Goal: Contribute content: Add original content to the website for others to see

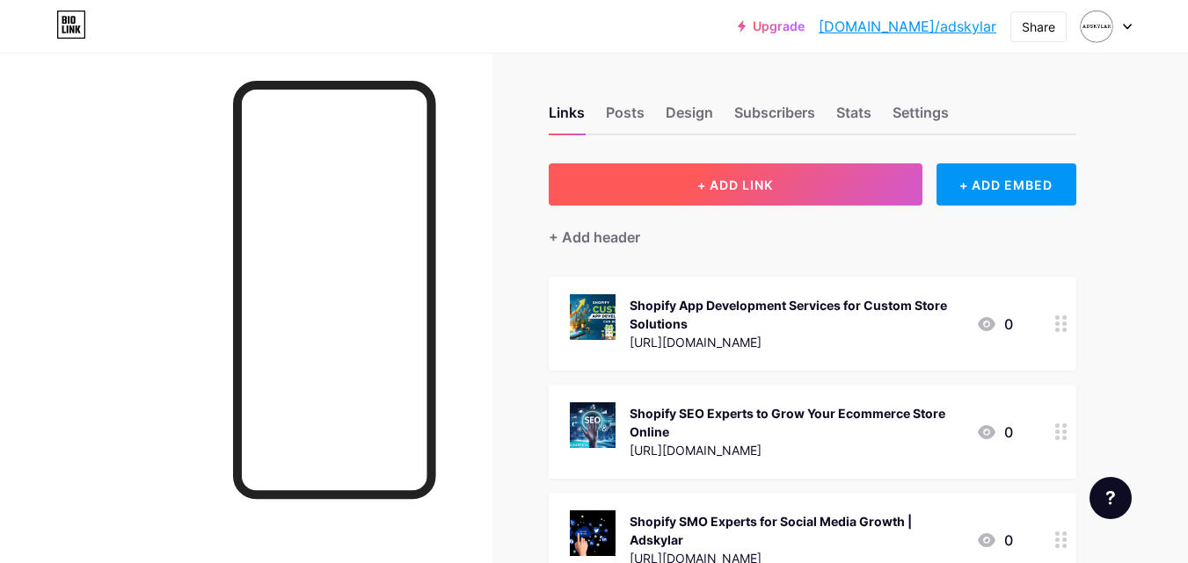
click at [719, 178] on span "+ ADD LINK" at bounding box center [735, 185] width 76 height 15
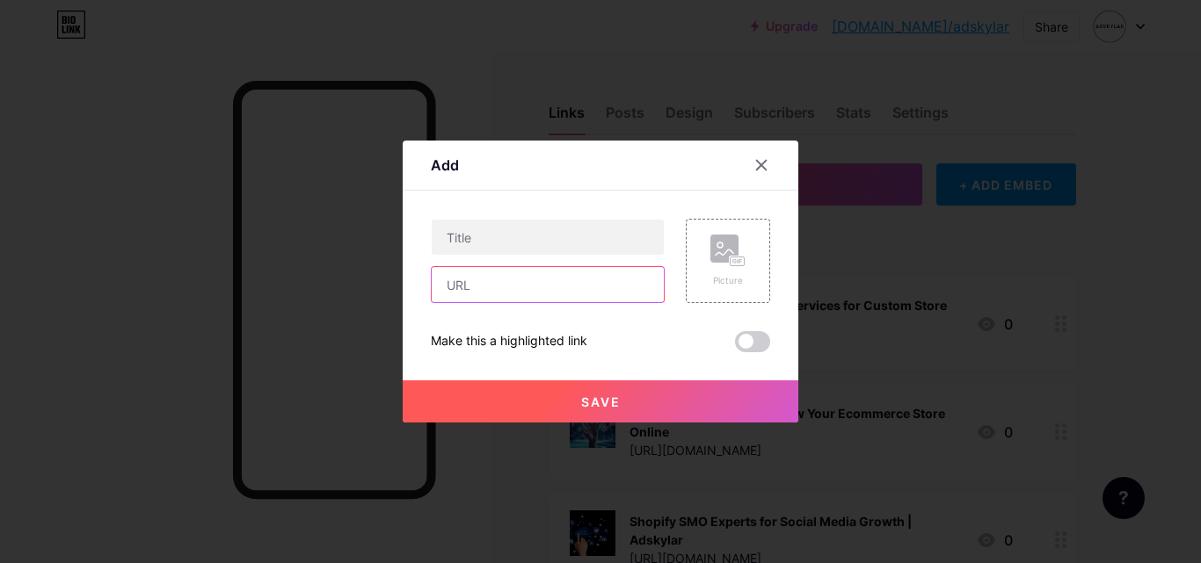
click at [581, 274] on input "text" at bounding box center [548, 284] width 232 height 35
paste input "[URL][DOMAIN_NAME]"
type input "[URL][DOMAIN_NAME]"
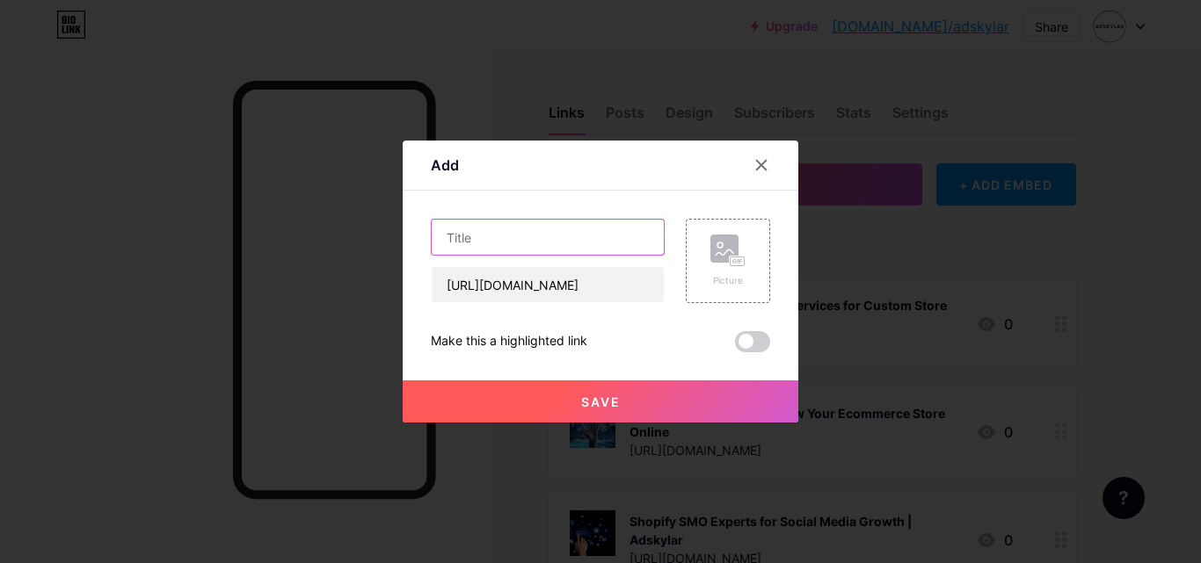
scroll to position [0, 0]
click at [601, 236] on input "text" at bounding box center [548, 237] width 232 height 35
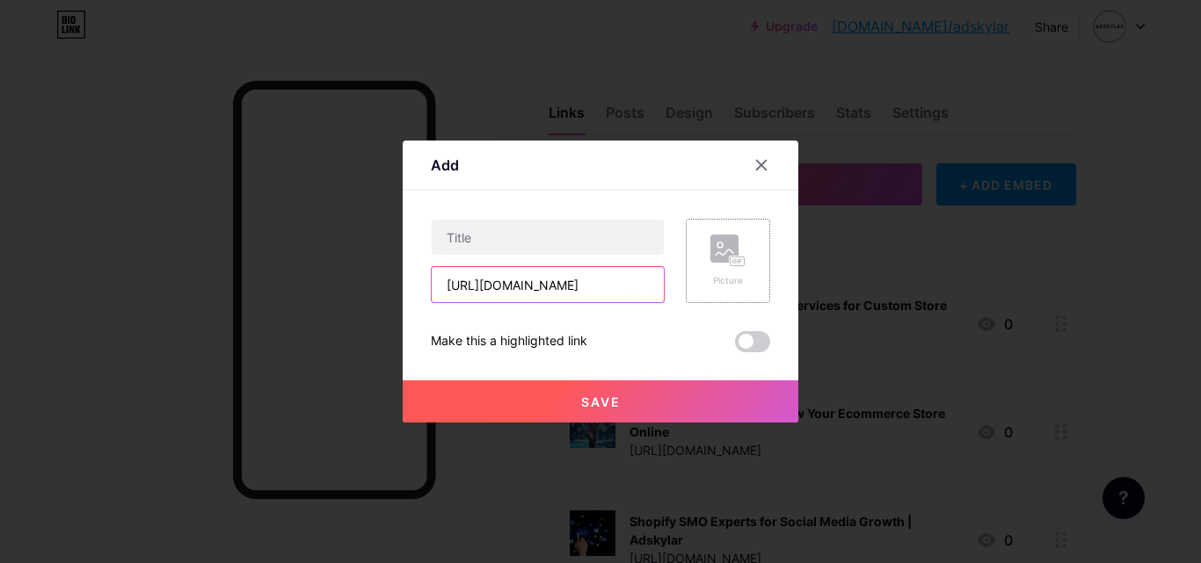
scroll to position [0, 161]
drag, startPoint x: 587, startPoint y: 279, endPoint x: 710, endPoint y: 281, distance: 123.1
click at [710, 281] on div "[URL][DOMAIN_NAME] Picture" at bounding box center [600, 261] width 339 height 84
click at [591, 293] on input "[URL][DOMAIN_NAME]" at bounding box center [548, 284] width 232 height 35
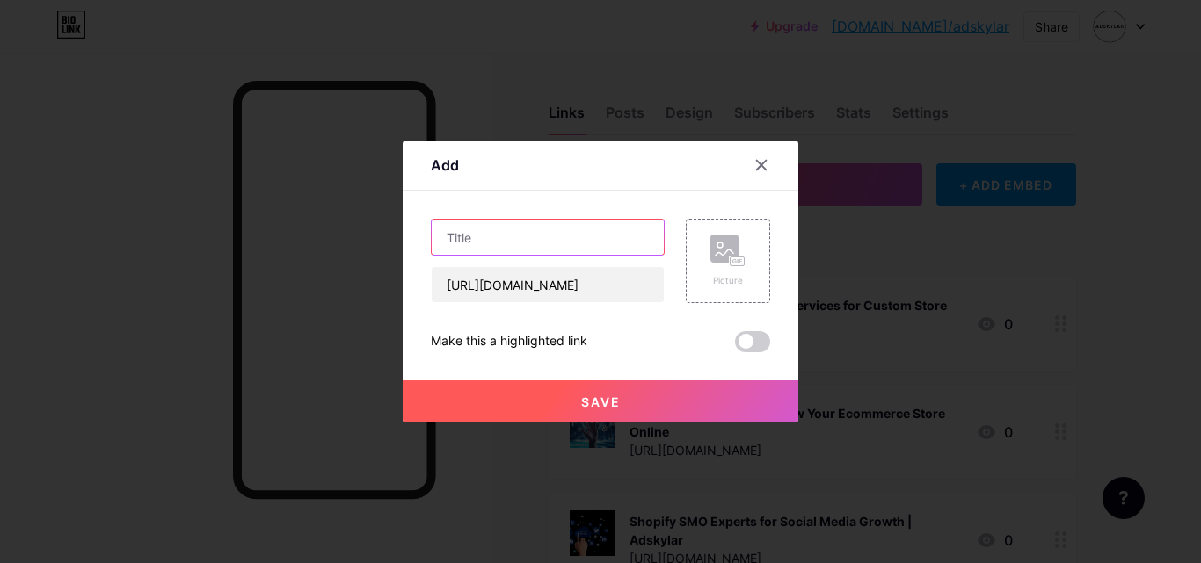
scroll to position [0, 0]
click at [525, 250] on input "text" at bounding box center [548, 237] width 232 height 35
type input "Best Shopify App Development Agency in [GEOGRAPHIC_DATA] | Adskylar"
click at [741, 279] on div "Picture" at bounding box center [727, 280] width 35 height 13
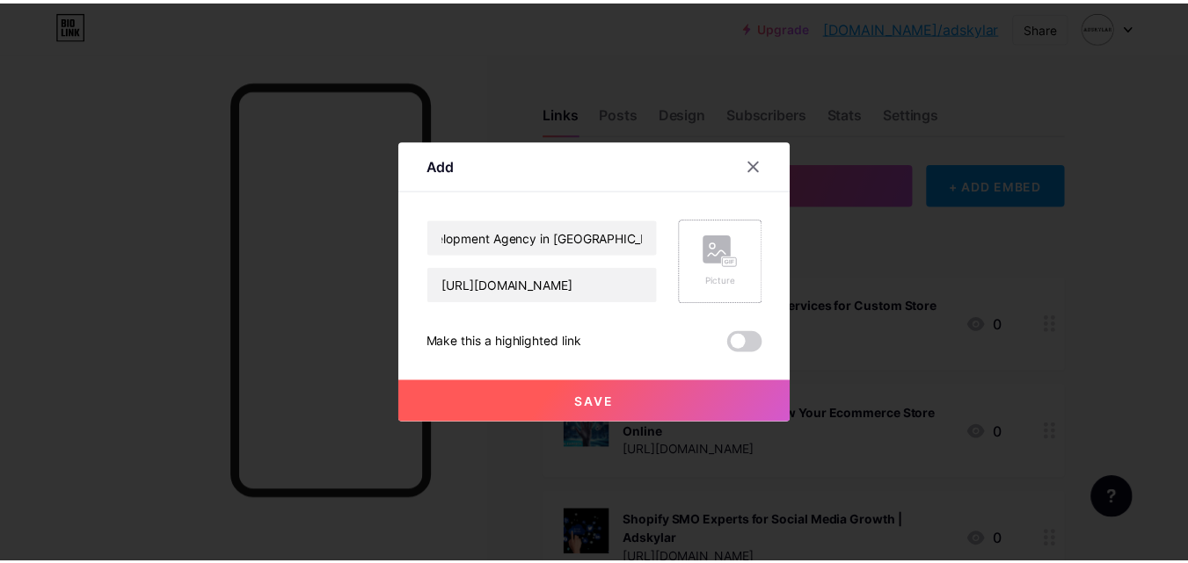
scroll to position [0, 0]
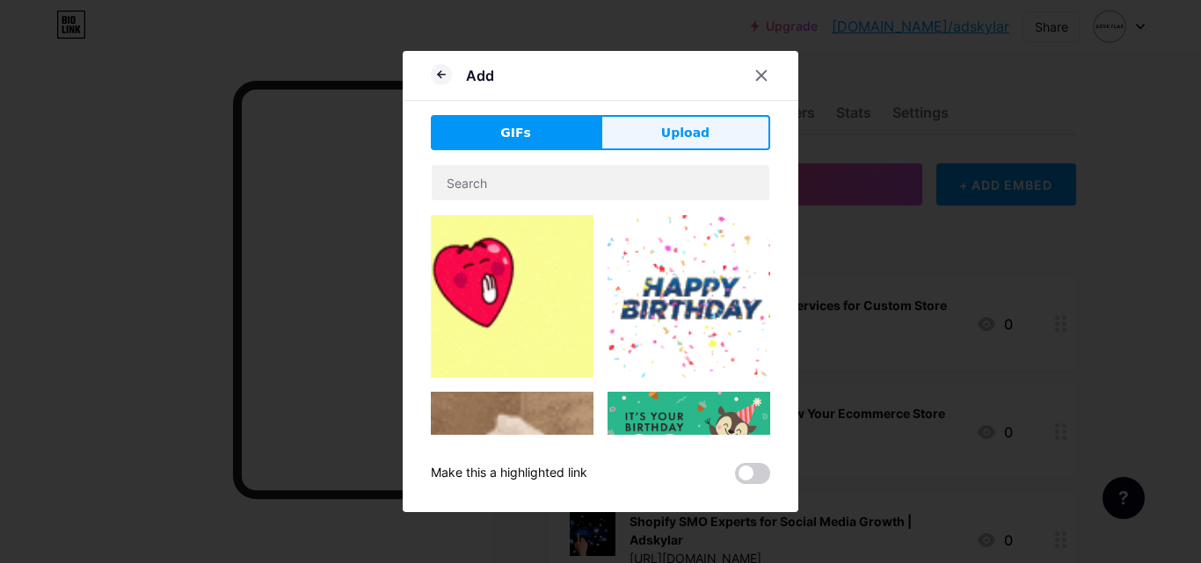
click at [691, 131] on span "Upload" at bounding box center [685, 133] width 48 height 18
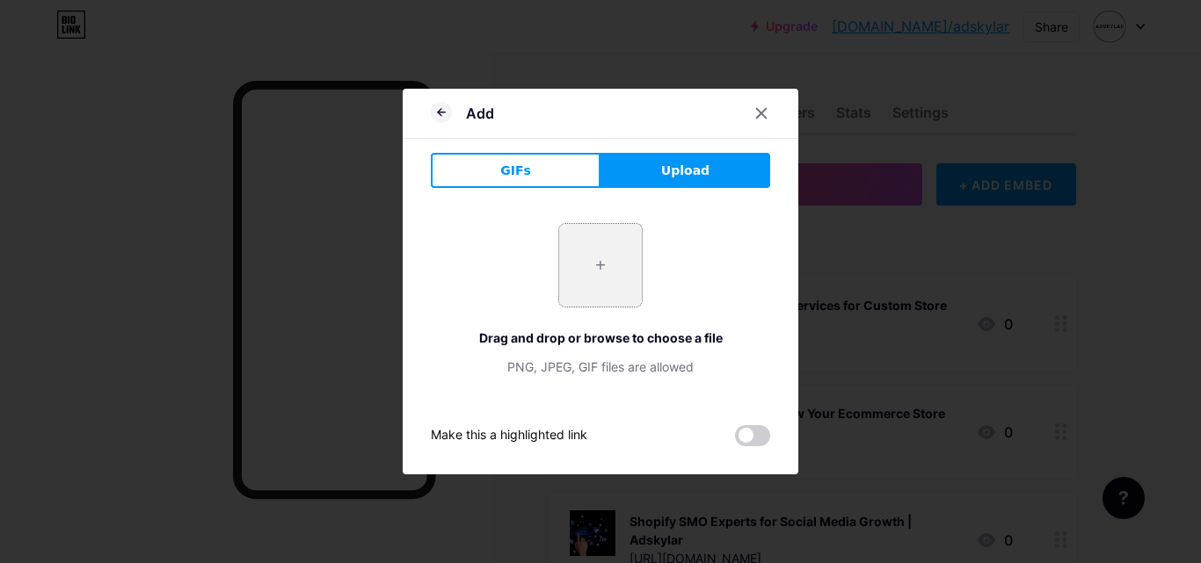
click at [611, 274] on input "file" at bounding box center [600, 265] width 83 height 83
type input "C:\fakepath\Shopify App development services.png"
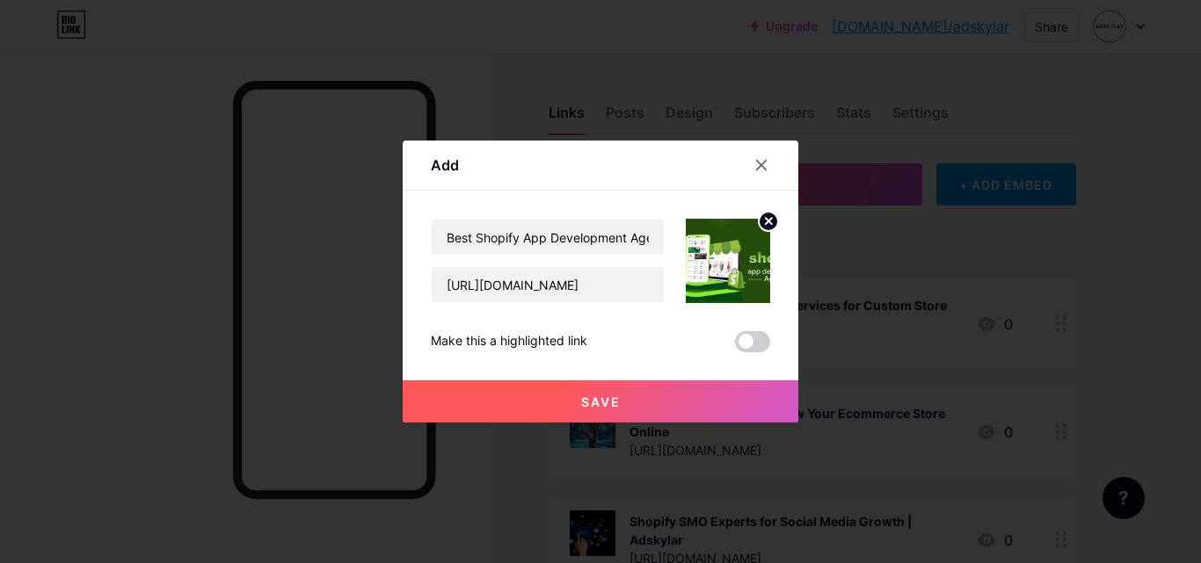
click at [619, 396] on span "Save" at bounding box center [601, 402] width 40 height 15
